Goal: Task Accomplishment & Management: Manage account settings

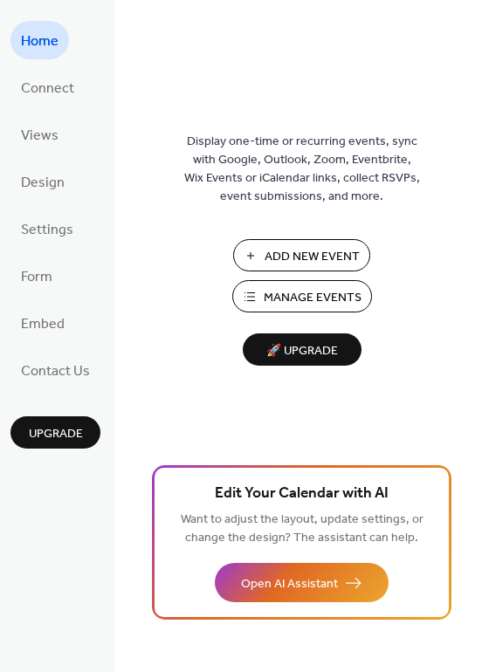
click at [313, 293] on span "Manage Events" at bounding box center [313, 298] width 98 height 18
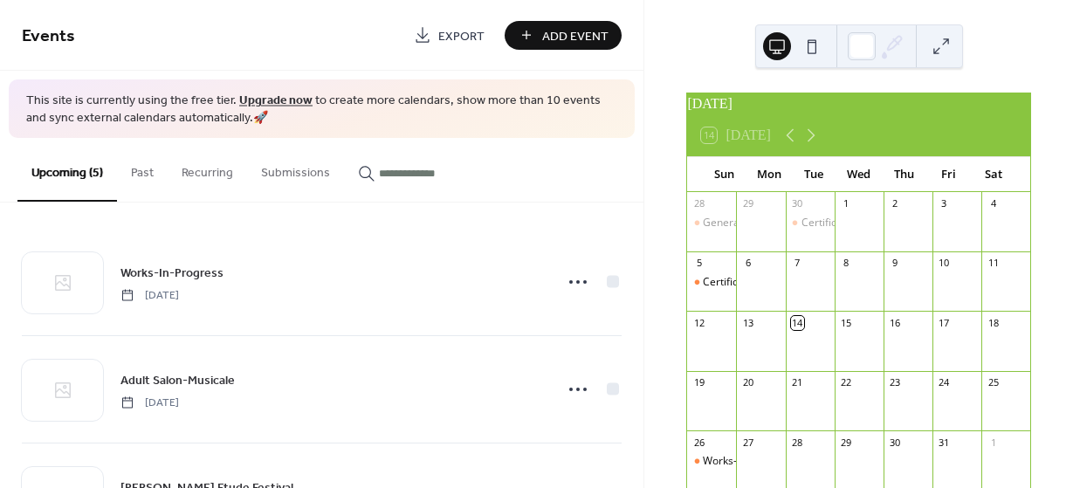
click at [153, 167] on button "Past" at bounding box center [142, 169] width 51 height 62
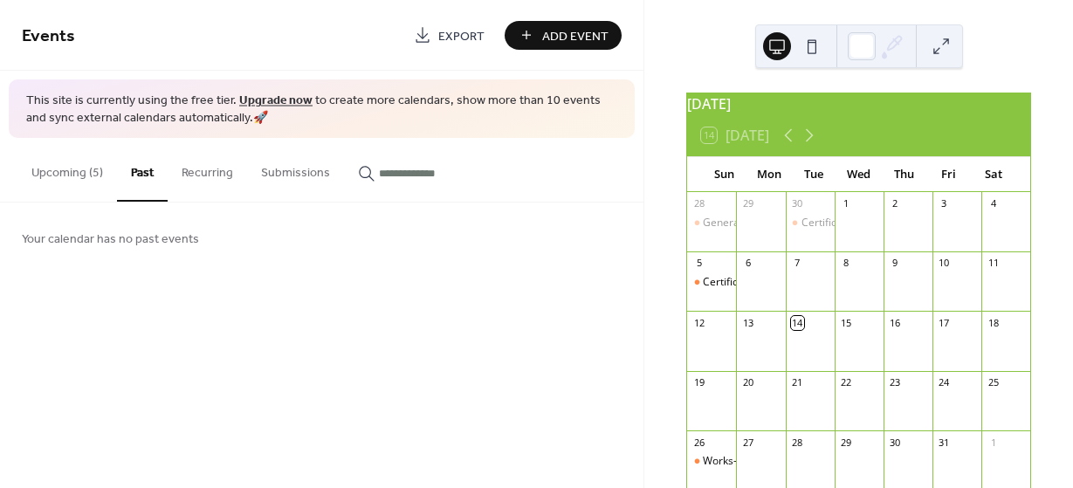
click at [205, 178] on button "Recurring" at bounding box center [207, 169] width 79 height 62
click at [296, 165] on button "Submissions" at bounding box center [295, 169] width 97 height 62
click at [74, 171] on button "Upcoming (5)" at bounding box center [67, 169] width 100 height 62
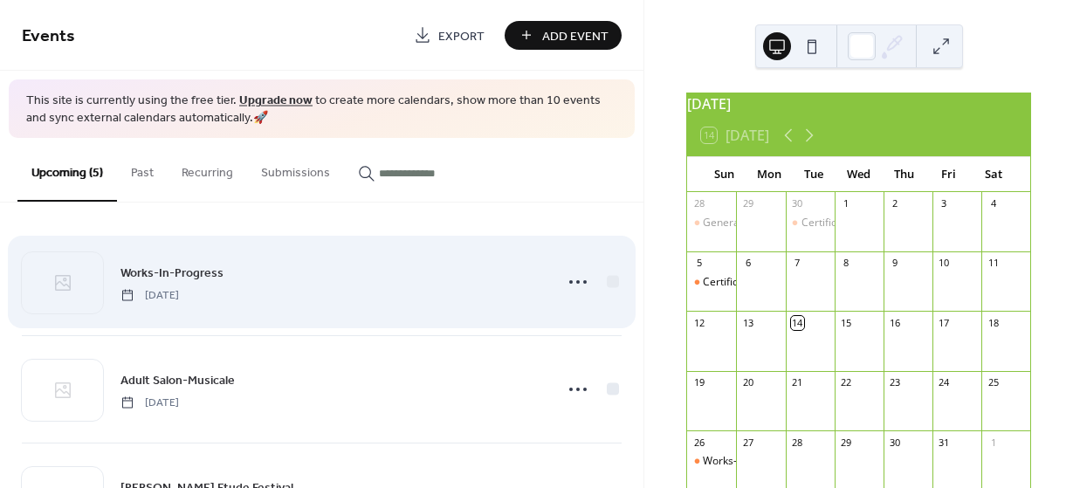
click at [178, 250] on div "Works-In-Progress [DATE]" at bounding box center [322, 282] width 600 height 106
click at [185, 260] on div "Works-In-Progress [DATE]" at bounding box center [322, 282] width 600 height 106
click at [194, 278] on span "Works-In-Progress" at bounding box center [171, 273] width 103 height 18
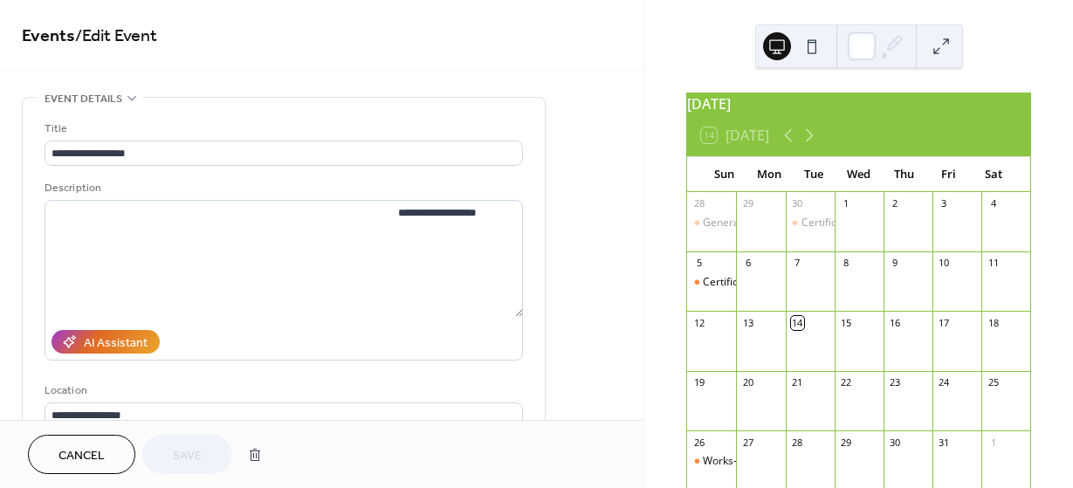
click at [77, 460] on span "Cancel" at bounding box center [81, 456] width 46 height 18
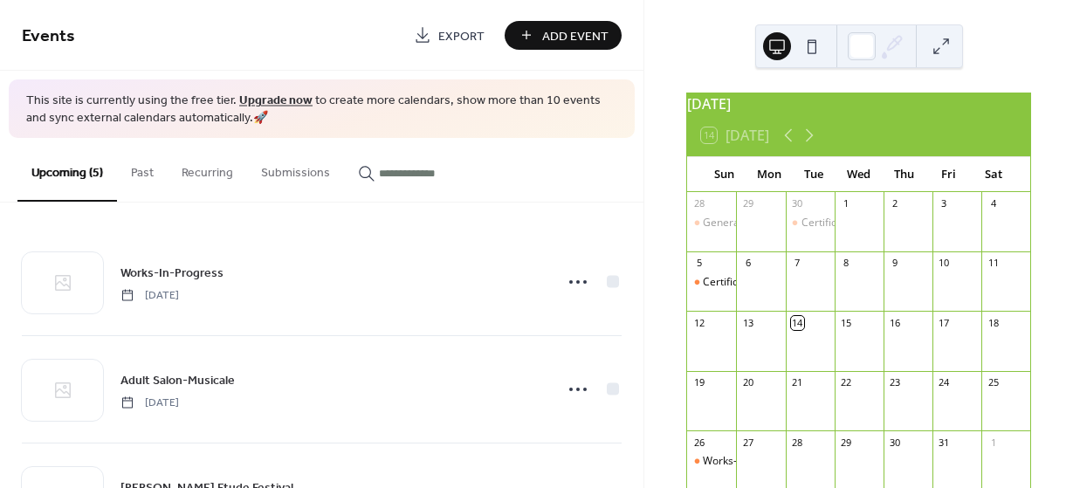
click at [402, 166] on input "button" at bounding box center [431, 173] width 105 height 18
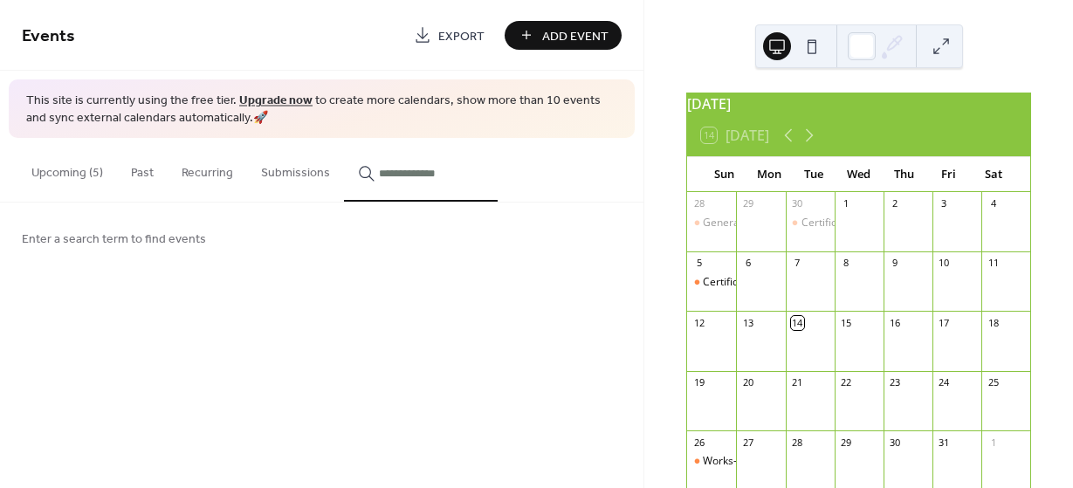
click at [99, 168] on button "Upcoming (5)" at bounding box center [67, 169] width 100 height 62
